Goal: Task Accomplishment & Management: Manage account settings

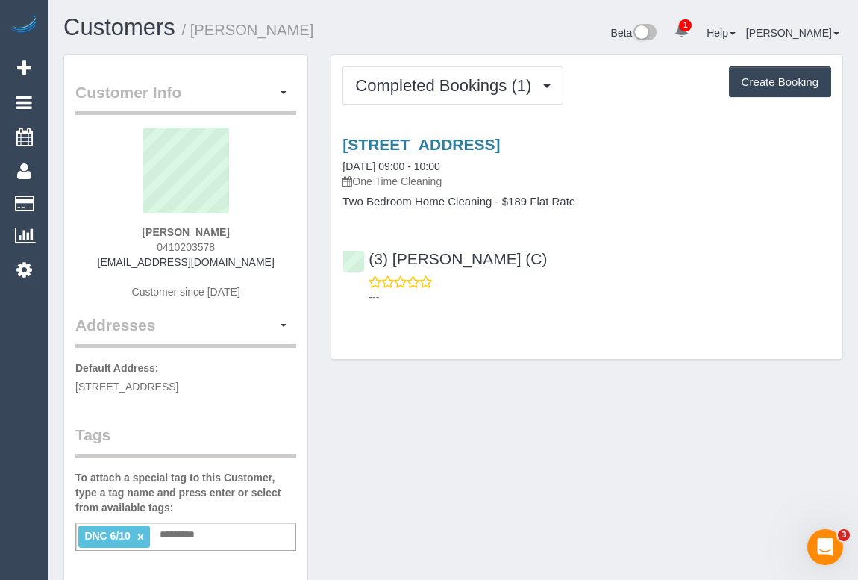
drag, startPoint x: 465, startPoint y: 440, endPoint x: 481, endPoint y: 455, distance: 22.2
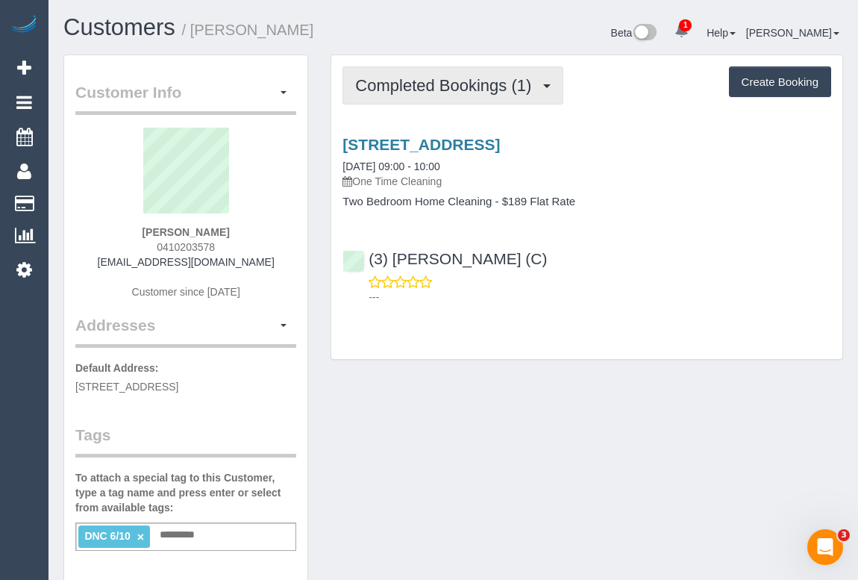
click at [422, 79] on span "Completed Bookings (1)" at bounding box center [447, 85] width 184 height 19
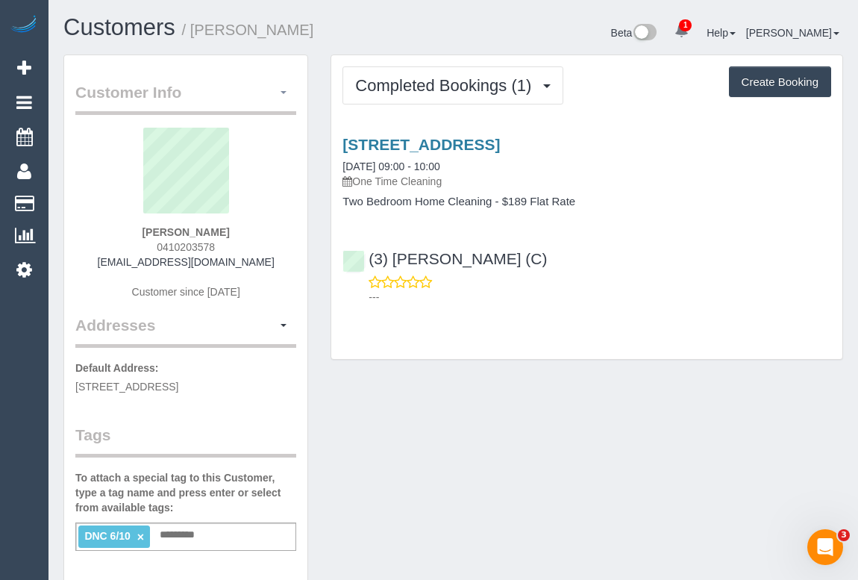
click at [284, 90] on button "button" at bounding box center [283, 92] width 25 height 23
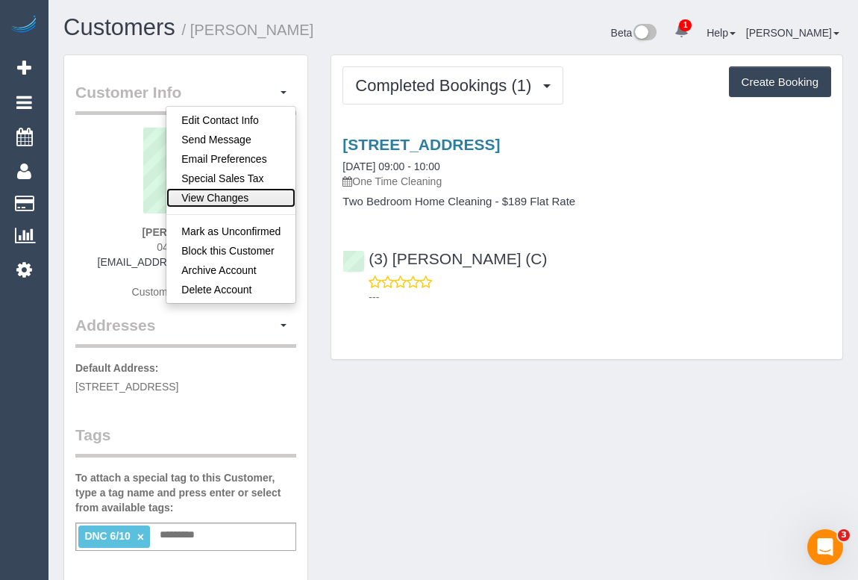
click at [237, 200] on link "View Changes" at bounding box center [230, 197] width 129 height 19
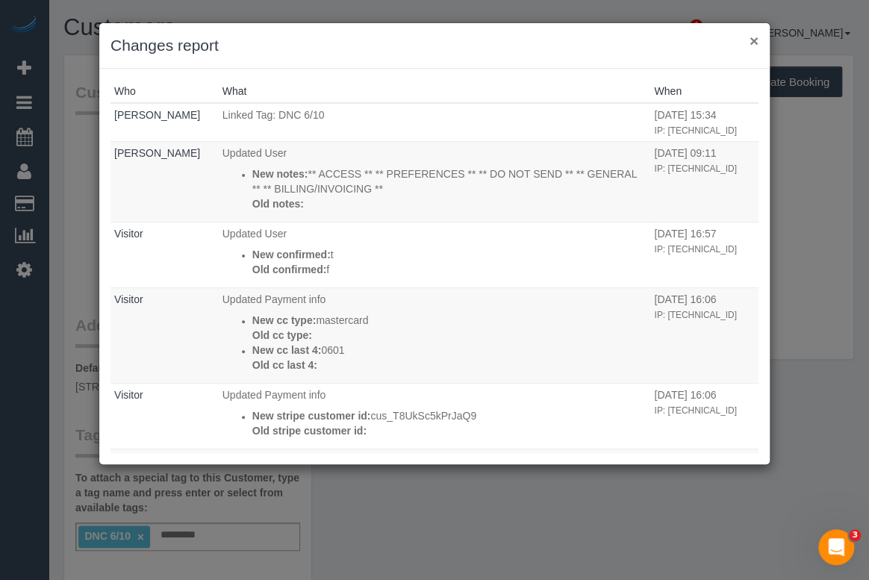
click at [756, 40] on button "×" at bounding box center [753, 41] width 9 height 16
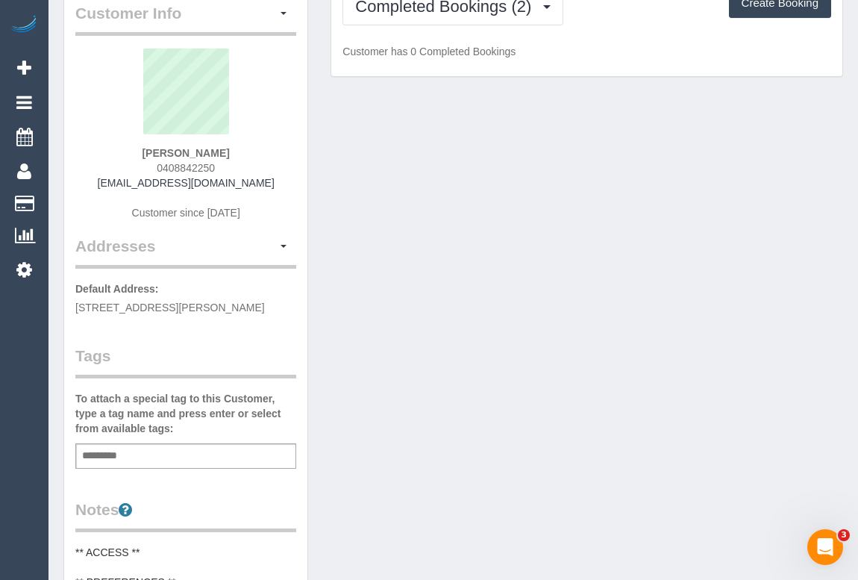
scroll to position [203, 0]
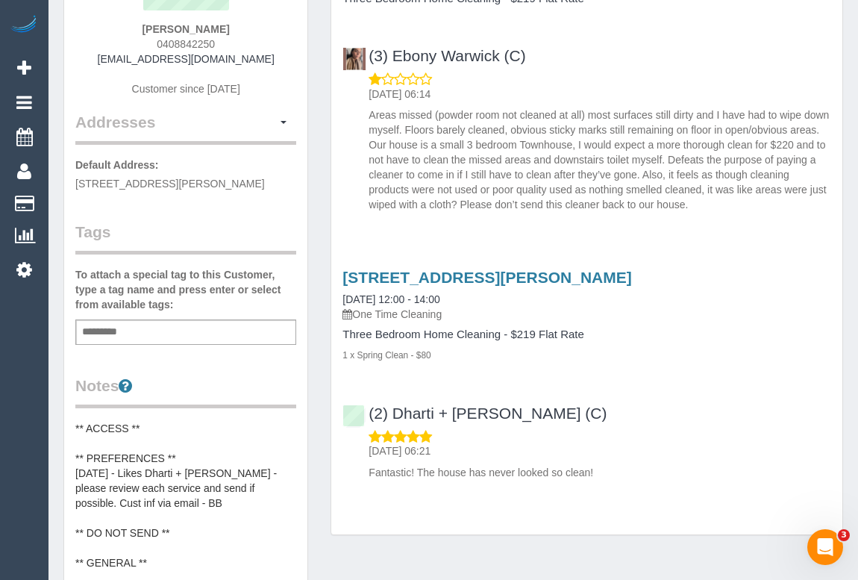
click at [157, 328] on div "Add a tag" at bounding box center [185, 331] width 221 height 25
click at [154, 334] on div "Add a tag" at bounding box center [185, 331] width 221 height 25
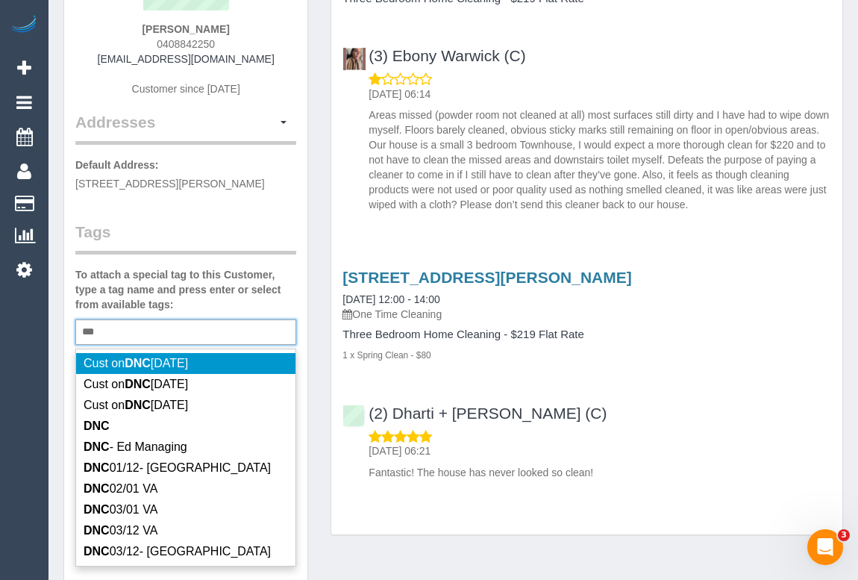
click at [146, 328] on div "*** DNC" at bounding box center [185, 331] width 221 height 25
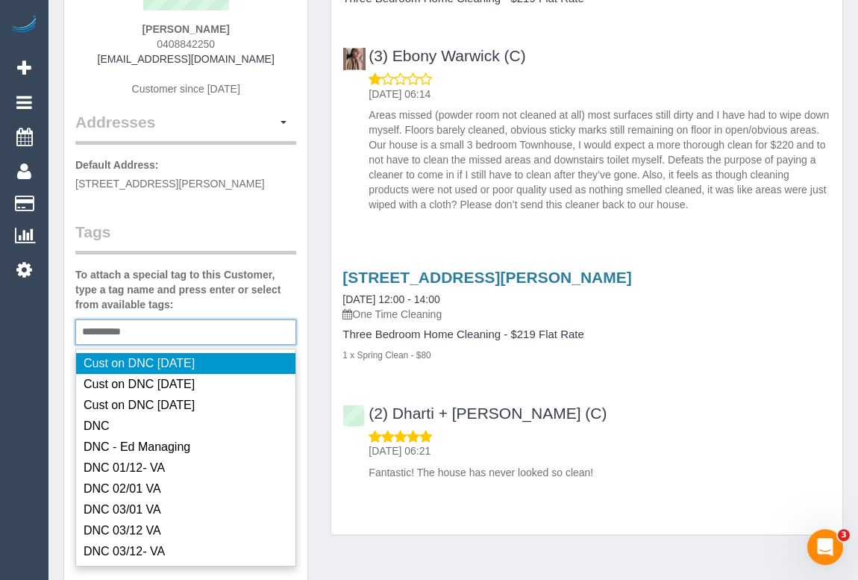
type input "**********"
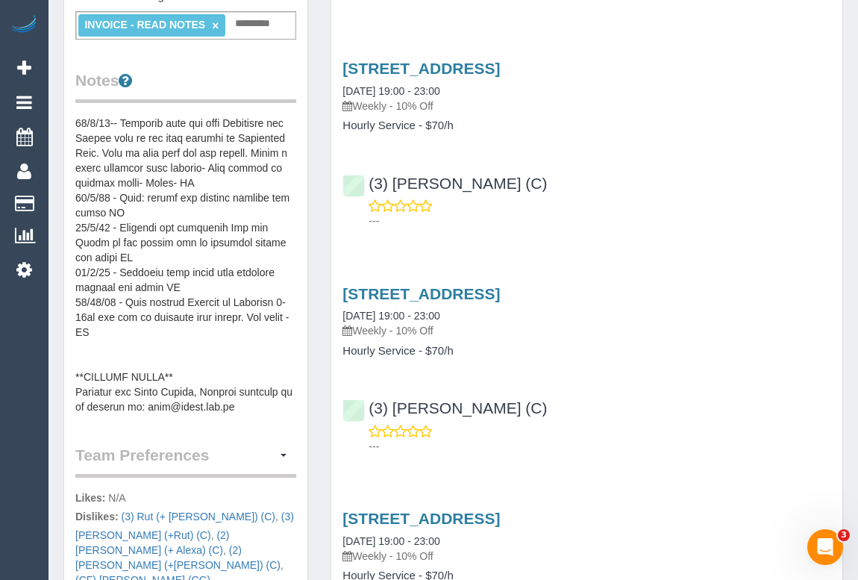
scroll to position [678, 0]
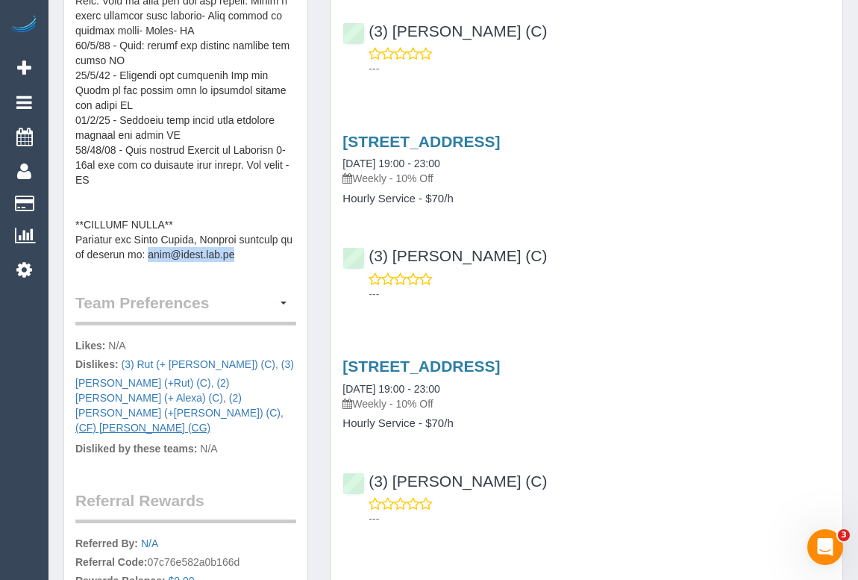
drag, startPoint x: 144, startPoint y: 250, endPoint x: 239, endPoint y: 254, distance: 94.9
click at [239, 254] on pre at bounding box center [185, 112] width 221 height 299
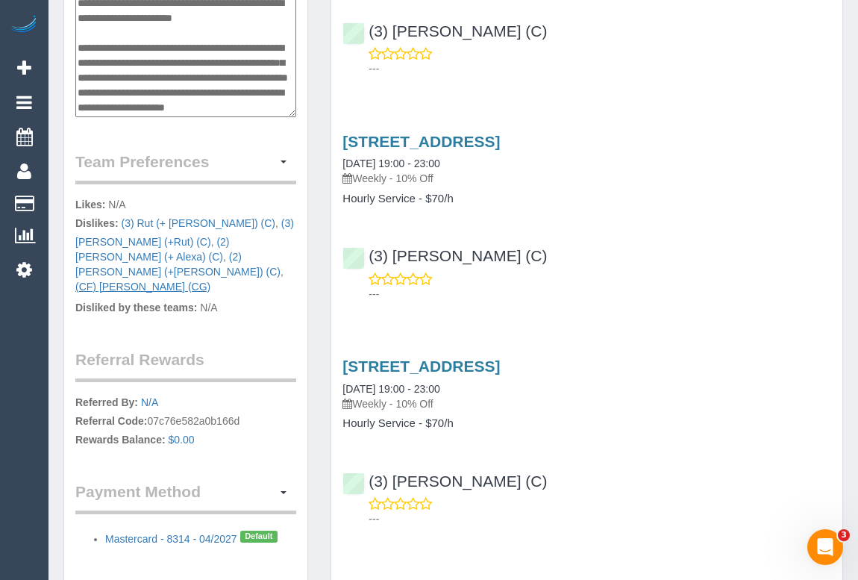
scroll to position [418, 0]
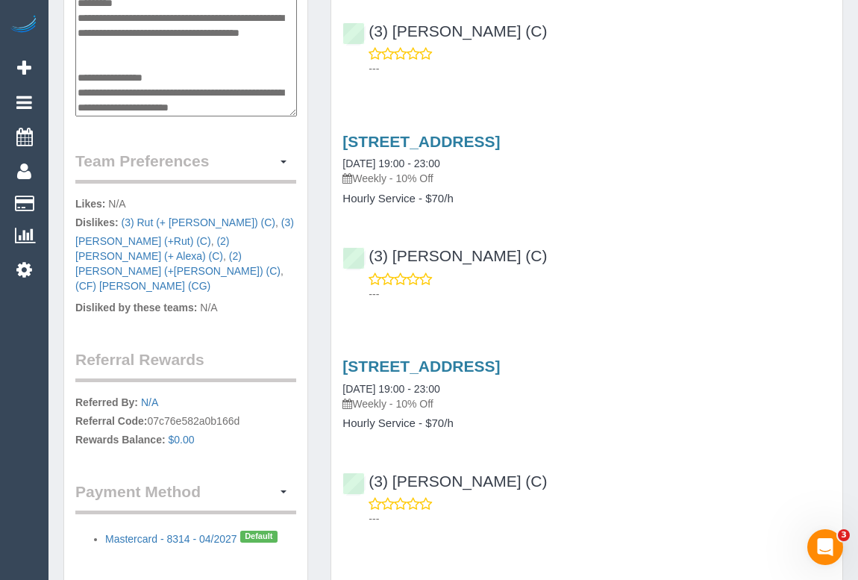
drag, startPoint x: 242, startPoint y: 104, endPoint x: 145, endPoint y: 103, distance: 97.0
click at [145, 103] on textarea at bounding box center [186, 40] width 222 height 154
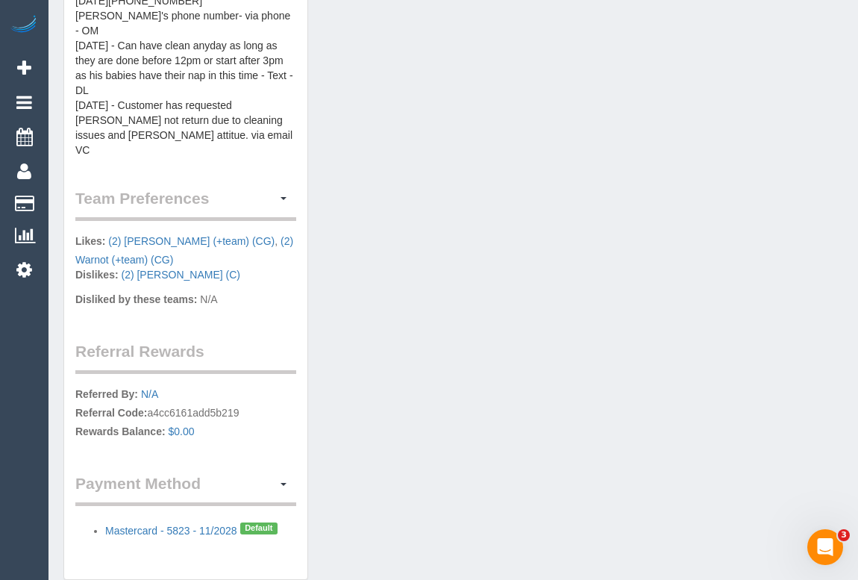
scroll to position [725, 0]
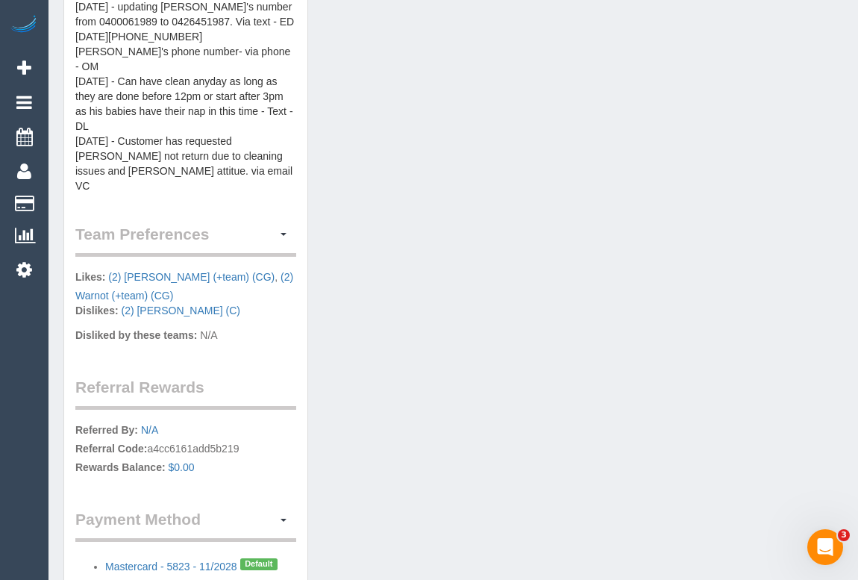
scroll to position [725, 0]
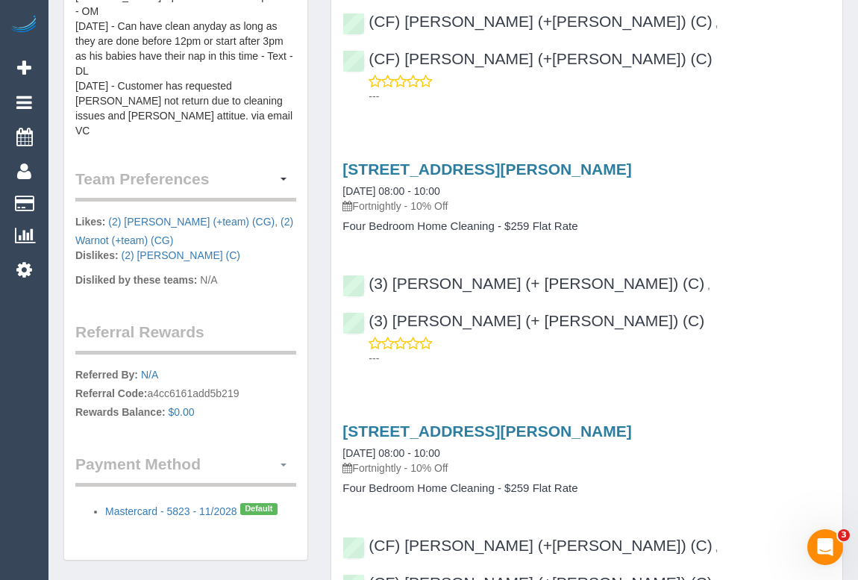
click at [282, 453] on button "button" at bounding box center [283, 464] width 25 height 23
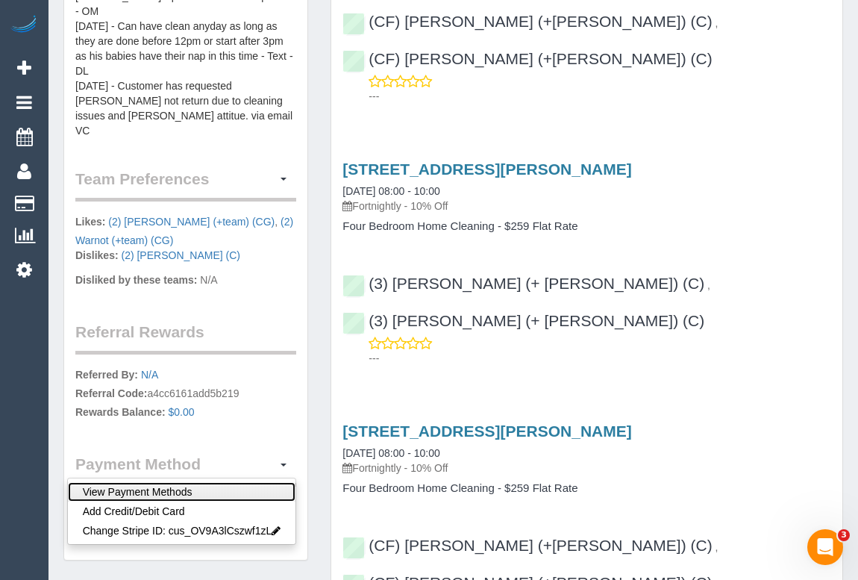
click at [169, 482] on link "View Payment Methods" at bounding box center [182, 491] width 228 height 19
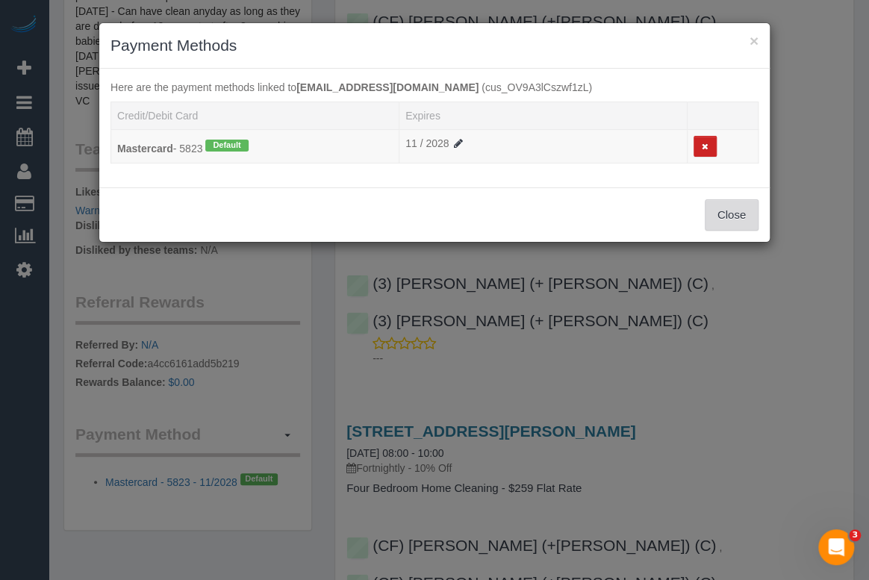
click at [725, 211] on button "Close" at bounding box center [732, 214] width 54 height 31
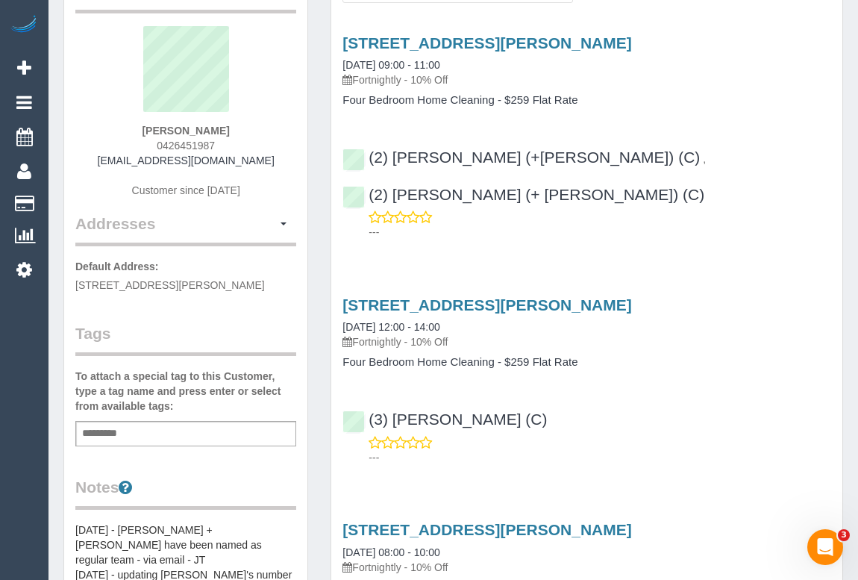
scroll to position [0, 0]
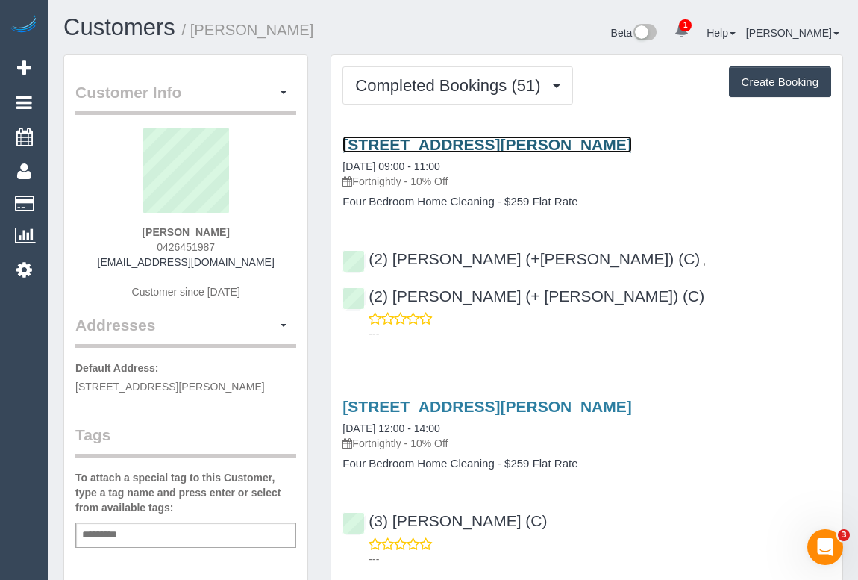
click at [454, 136] on link "[STREET_ADDRESS][PERSON_NAME]" at bounding box center [487, 144] width 289 height 17
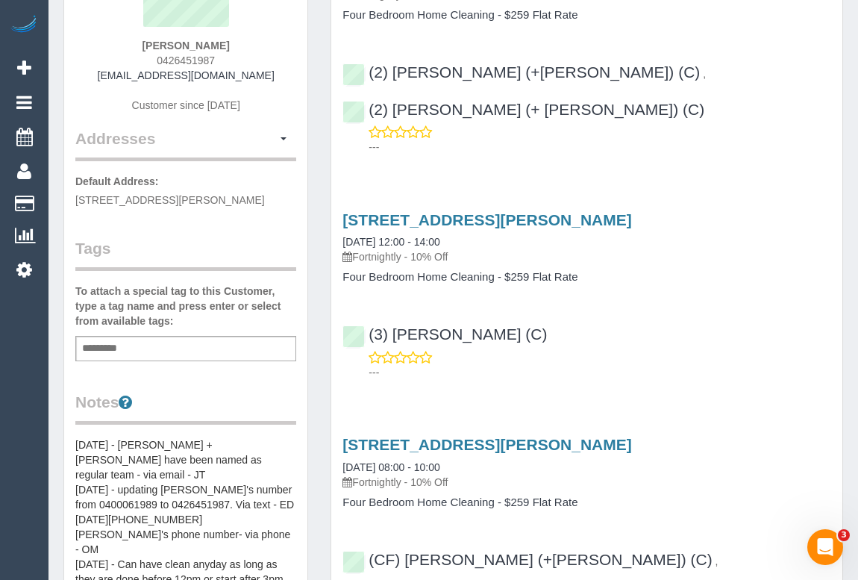
scroll to position [67, 0]
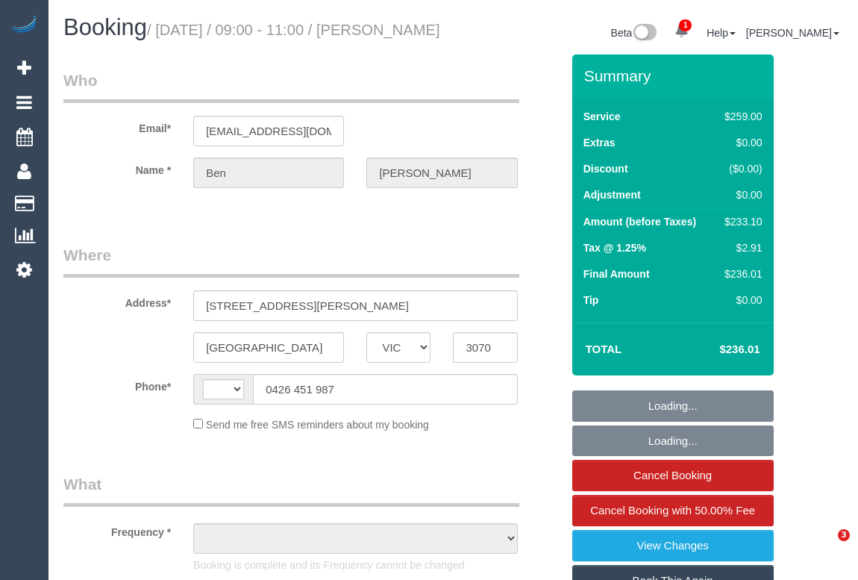
select select "VIC"
select select "object:303"
select select "string:stripe-pm_1Oy5ya2GScqysDRV3mGMmc0R"
select select "number:30"
select select "number:14"
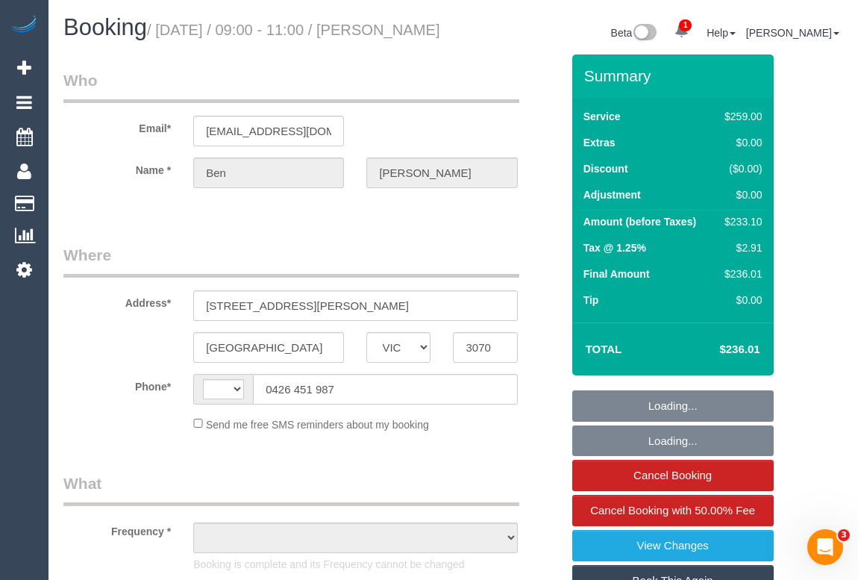
select select "number:19"
select select "number:25"
select select "number:34"
select select "number:13"
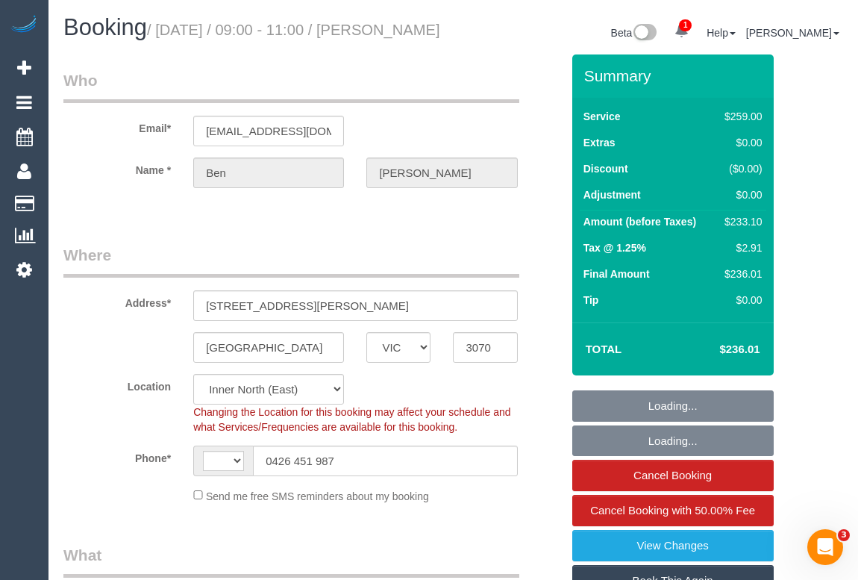
select select "object:865"
select select "string:AU"
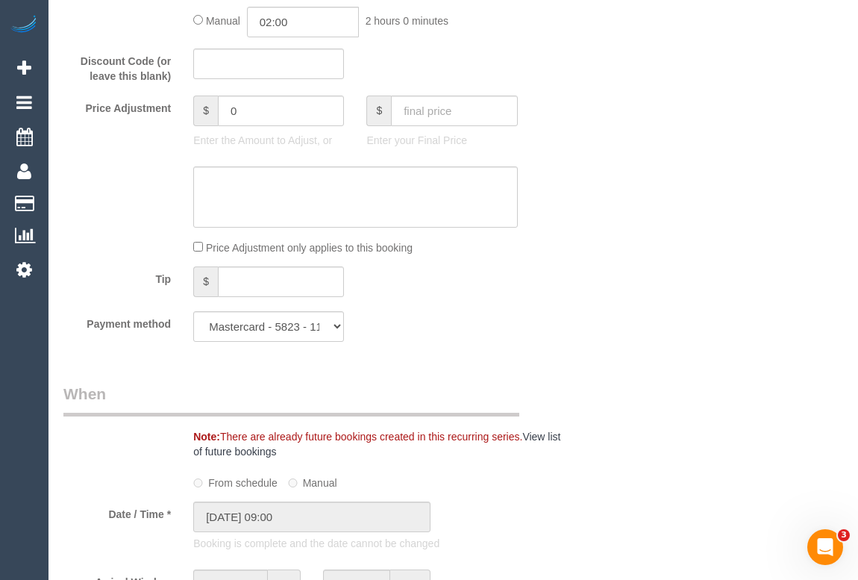
scroll to position [1357, 0]
click at [337, 340] on select "Mastercard - 5823 - 11/2028 (Default) Add Credit Card ─────────────── Cash Chec…" at bounding box center [268, 325] width 151 height 31
click at [193, 332] on select "Mastercard - 5823 - 11/2028 (Default) Add Credit Card ─────────────── Cash Chec…" at bounding box center [268, 325] width 151 height 31
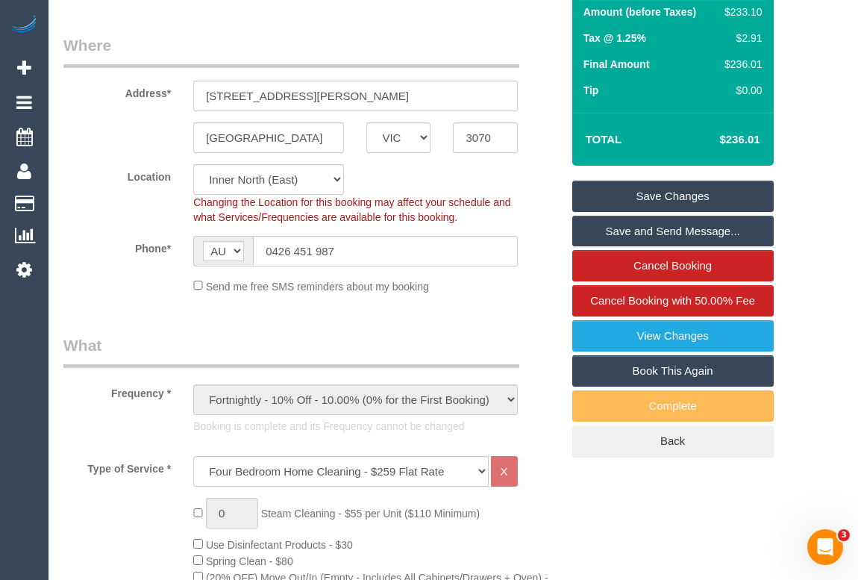
scroll to position [0, 0]
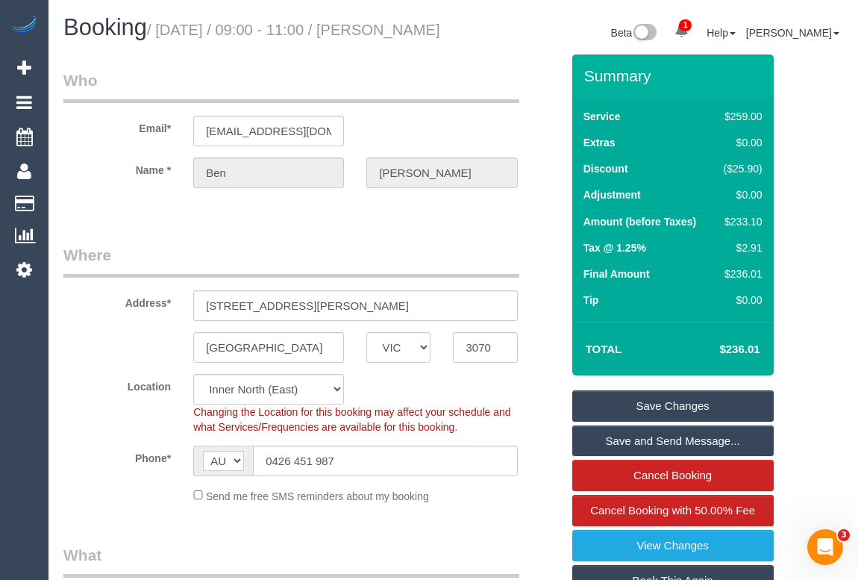
click at [678, 419] on link "Save Changes" at bounding box center [673, 405] width 202 height 31
